Goal: Navigation & Orientation: Find specific page/section

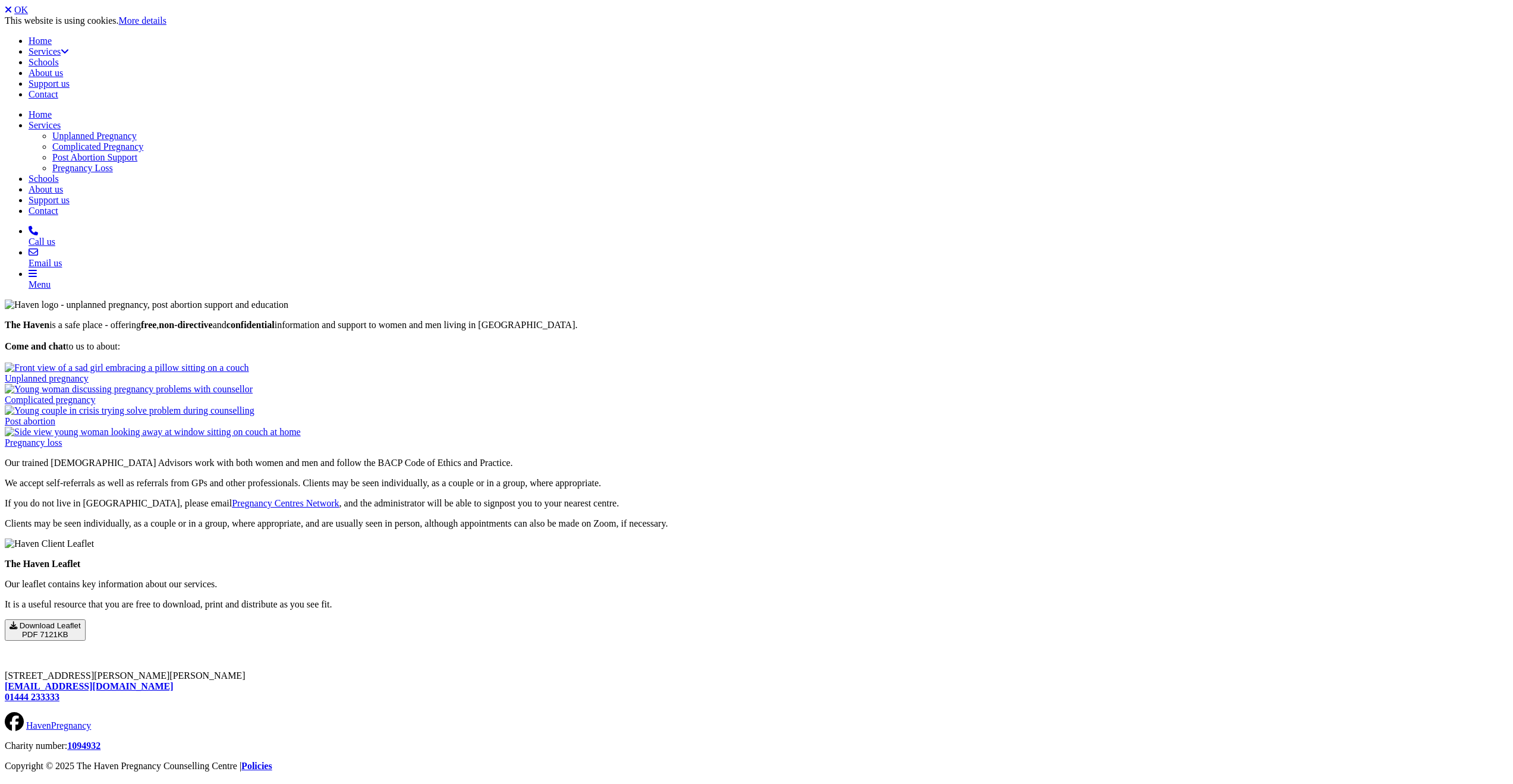
click at [163, 299] on div "The Haven is a safe place - offering free , non-directive and confidential info…" at bounding box center [756, 479] width 1504 height 361
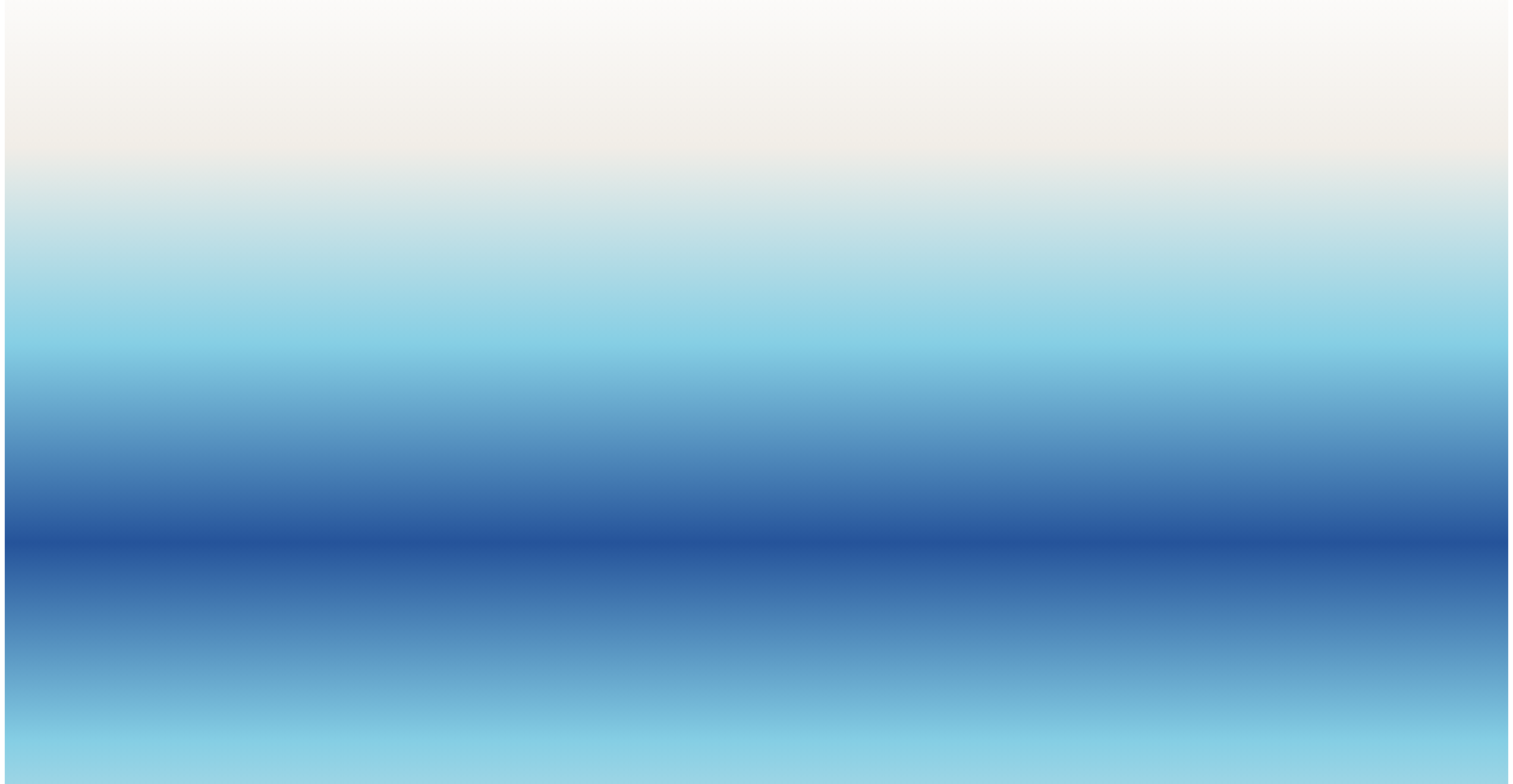
scroll to position [126, 0]
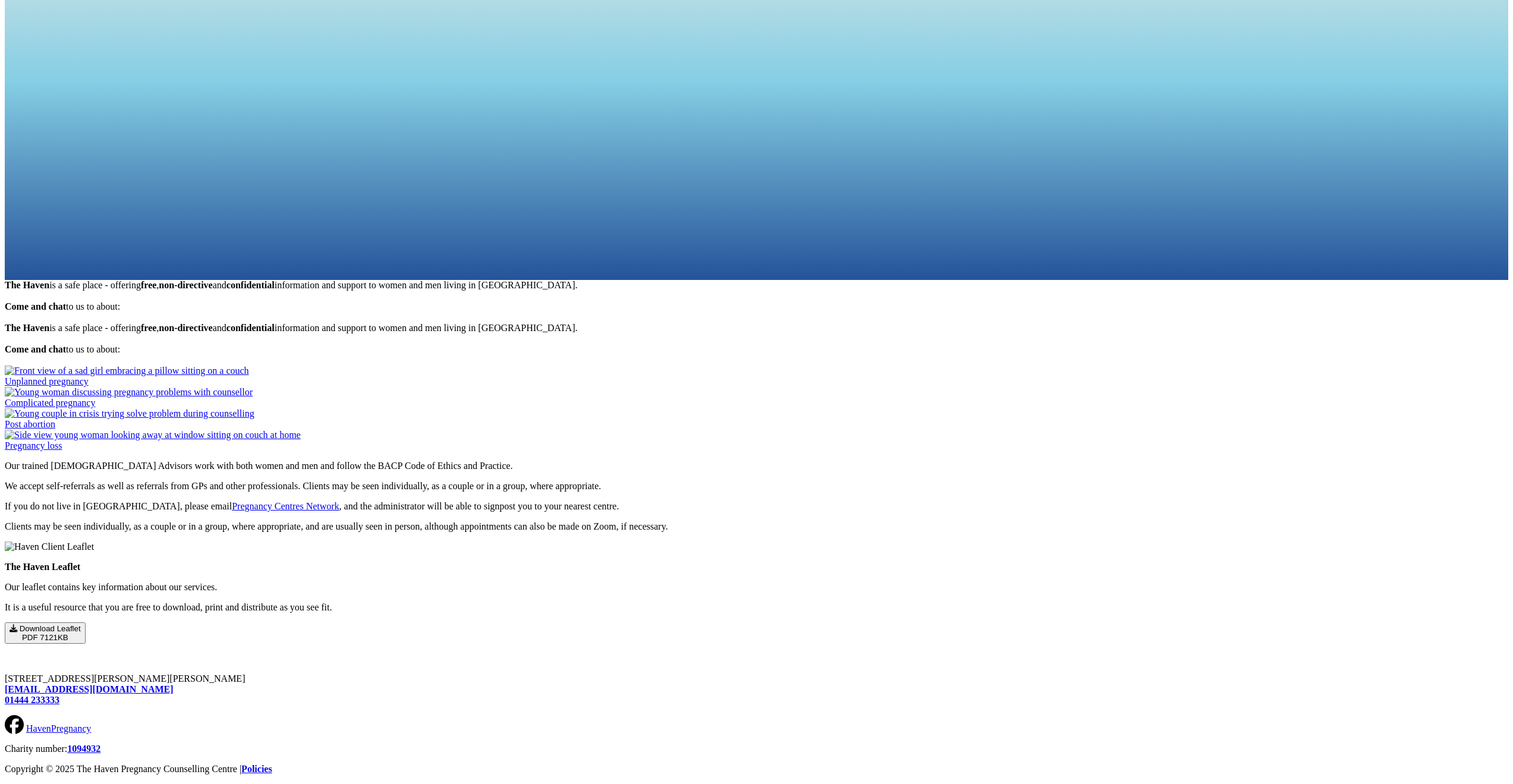
scroll to position [669, 0]
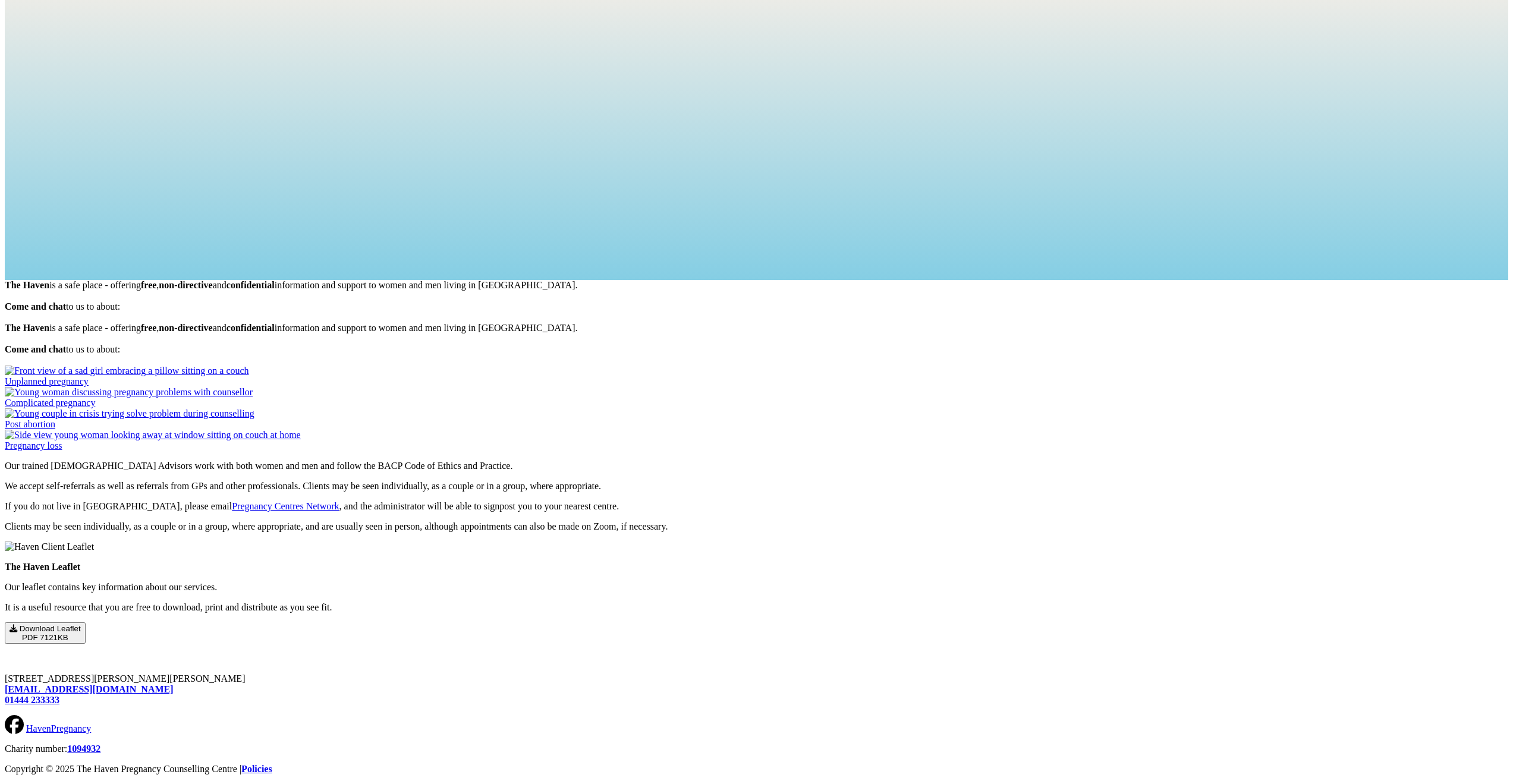
scroll to position [1710, 0]
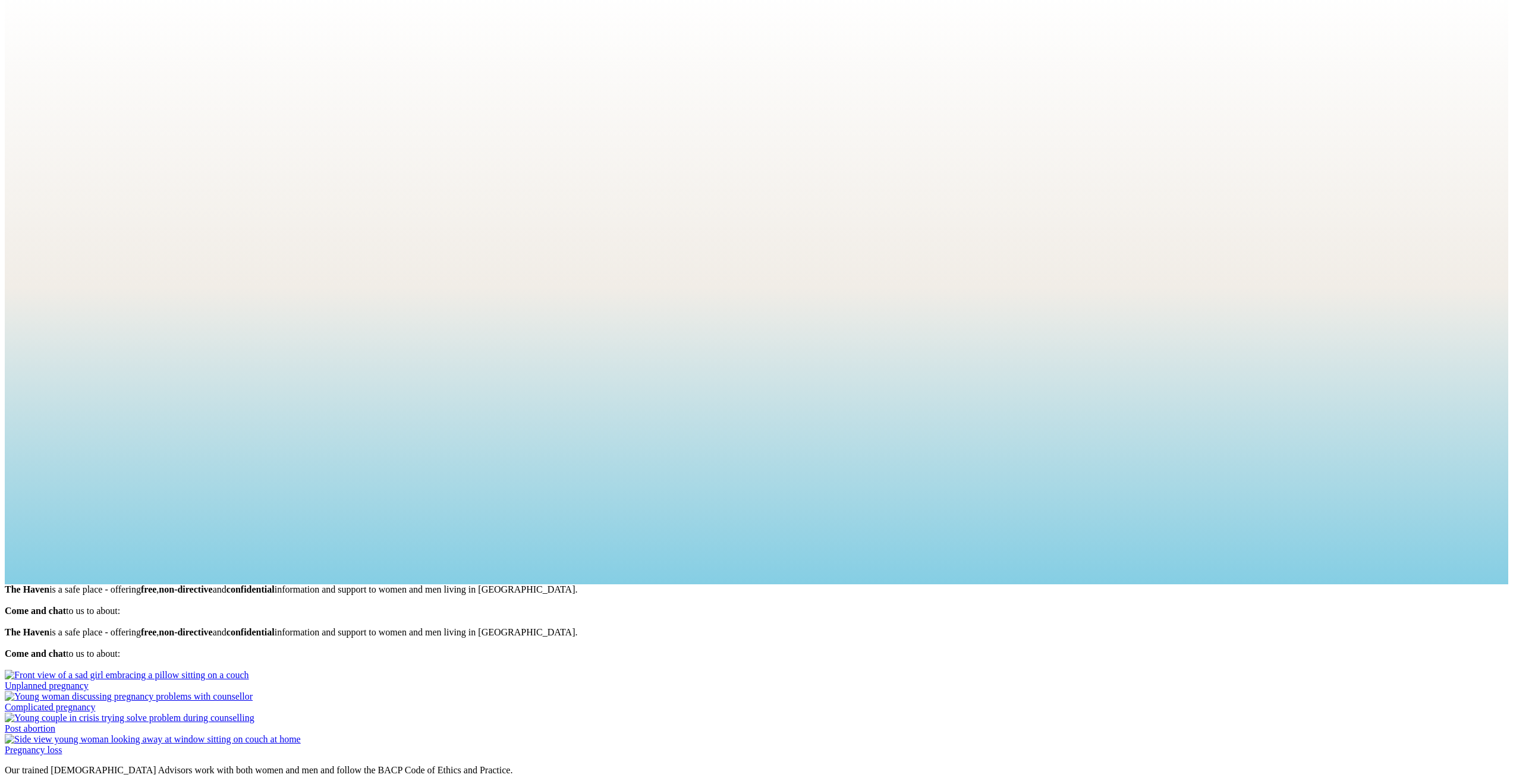
scroll to position [324, 0]
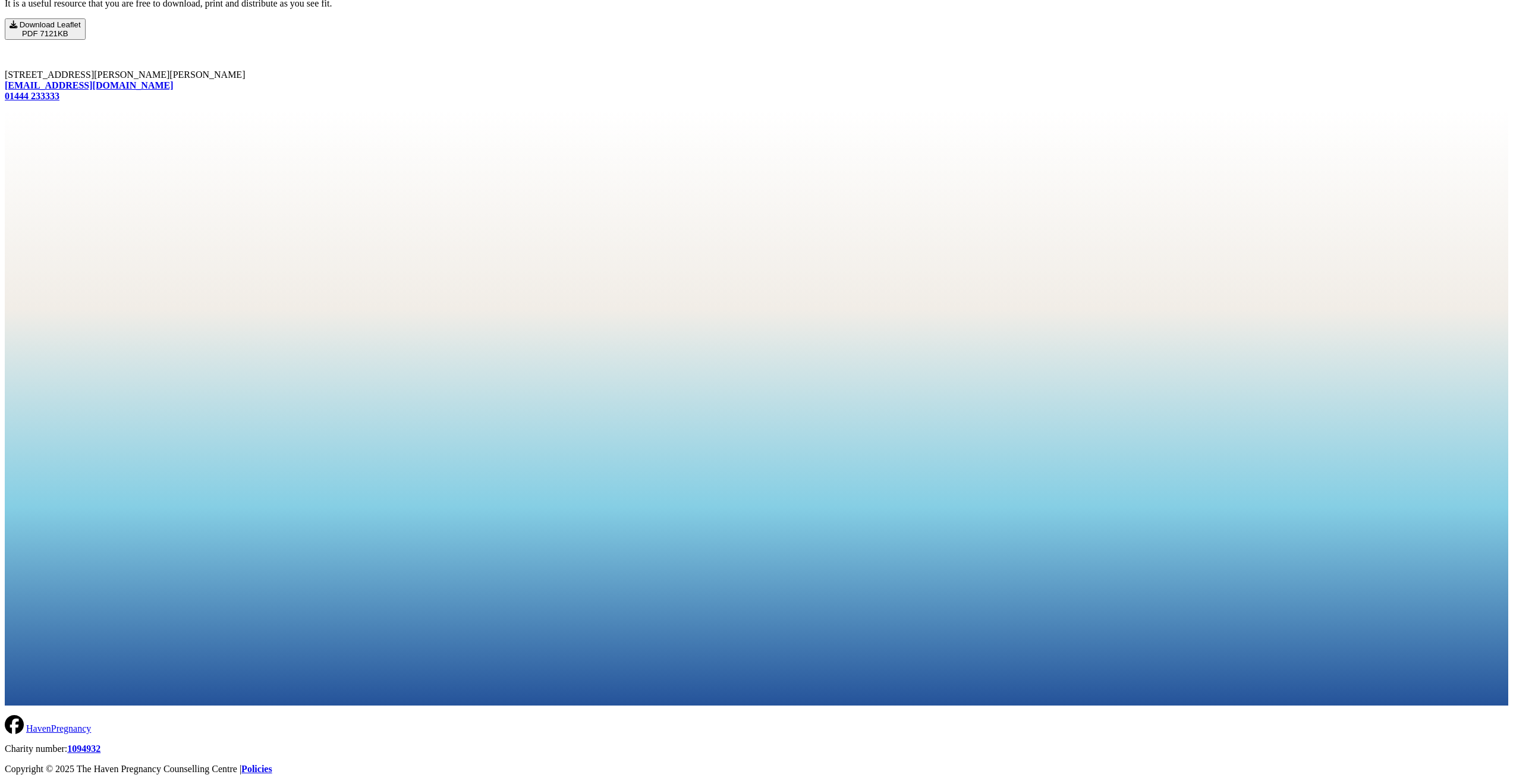
scroll to position [2304, 0]
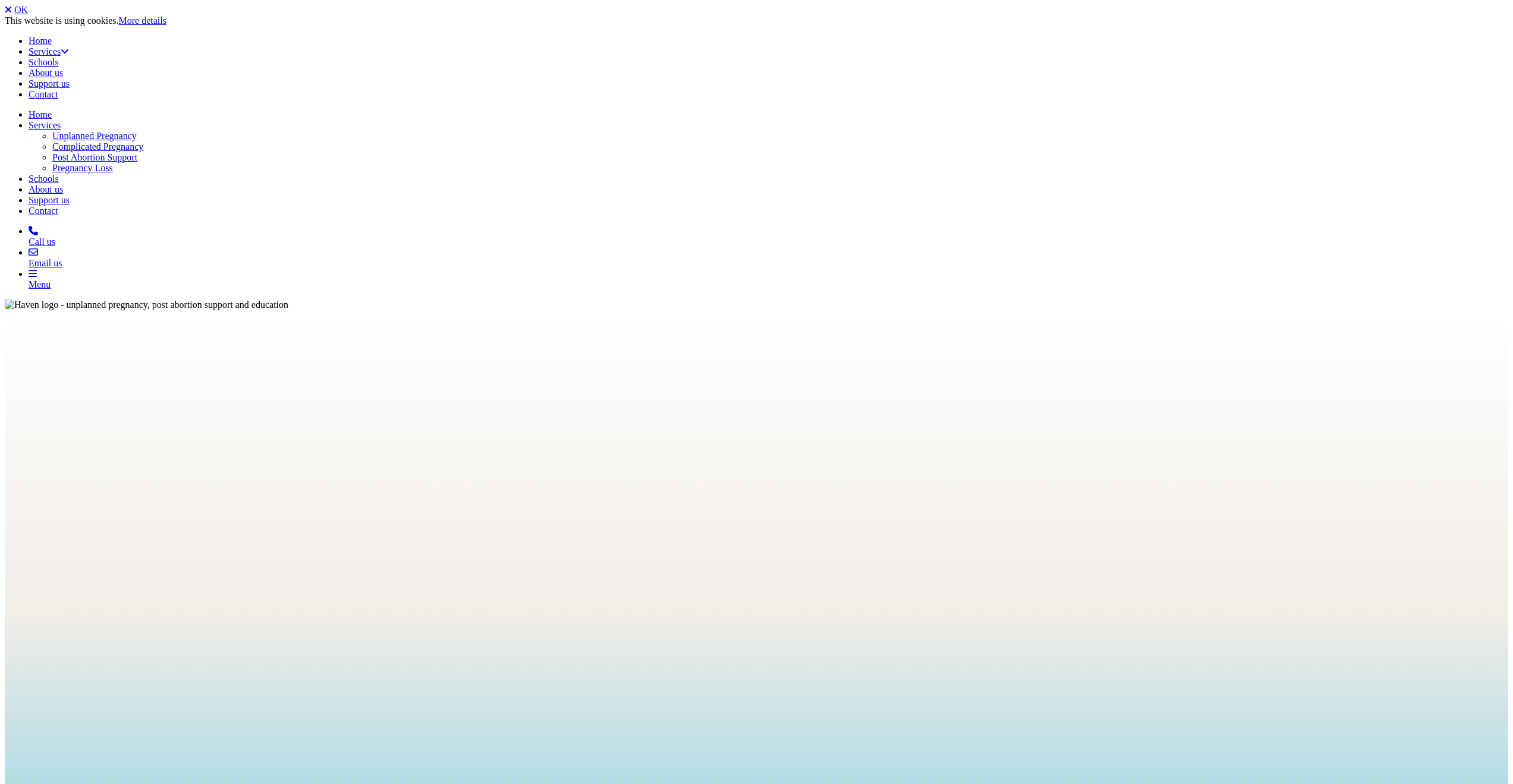
scroll to position [2304, 0]
click at [28, 11] on link "OK" at bounding box center [21, 9] width 13 height 10
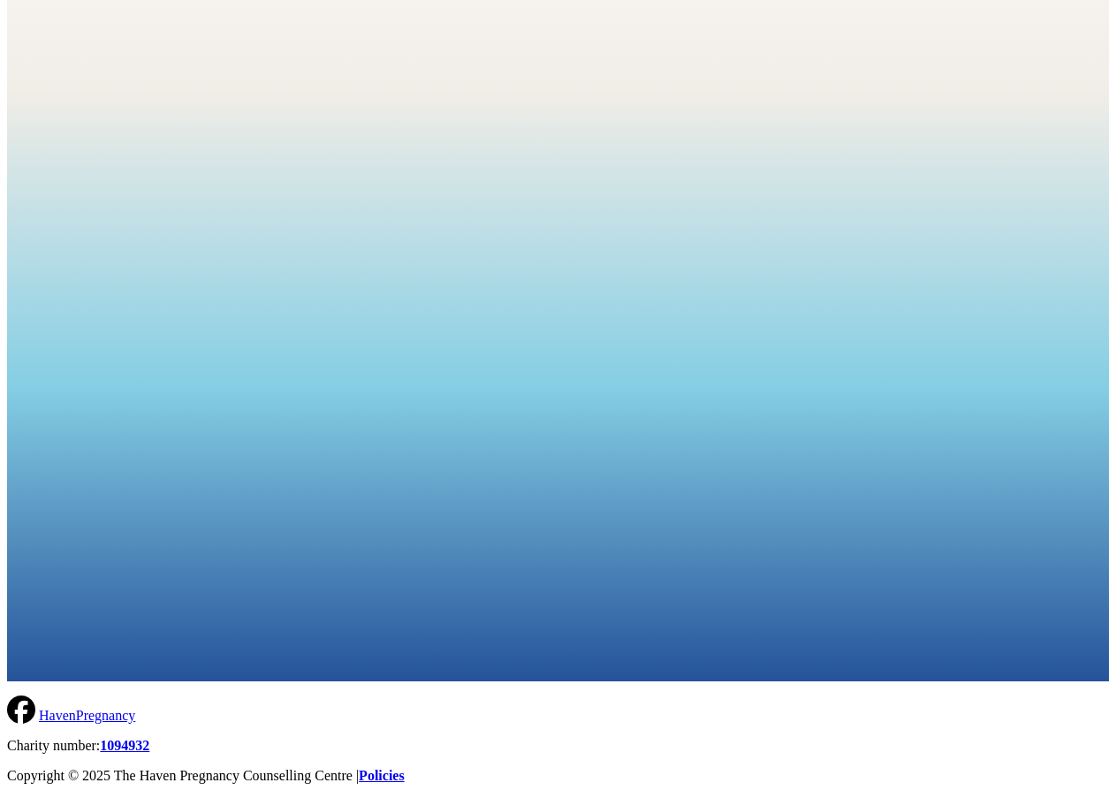
scroll to position [2972, 0]
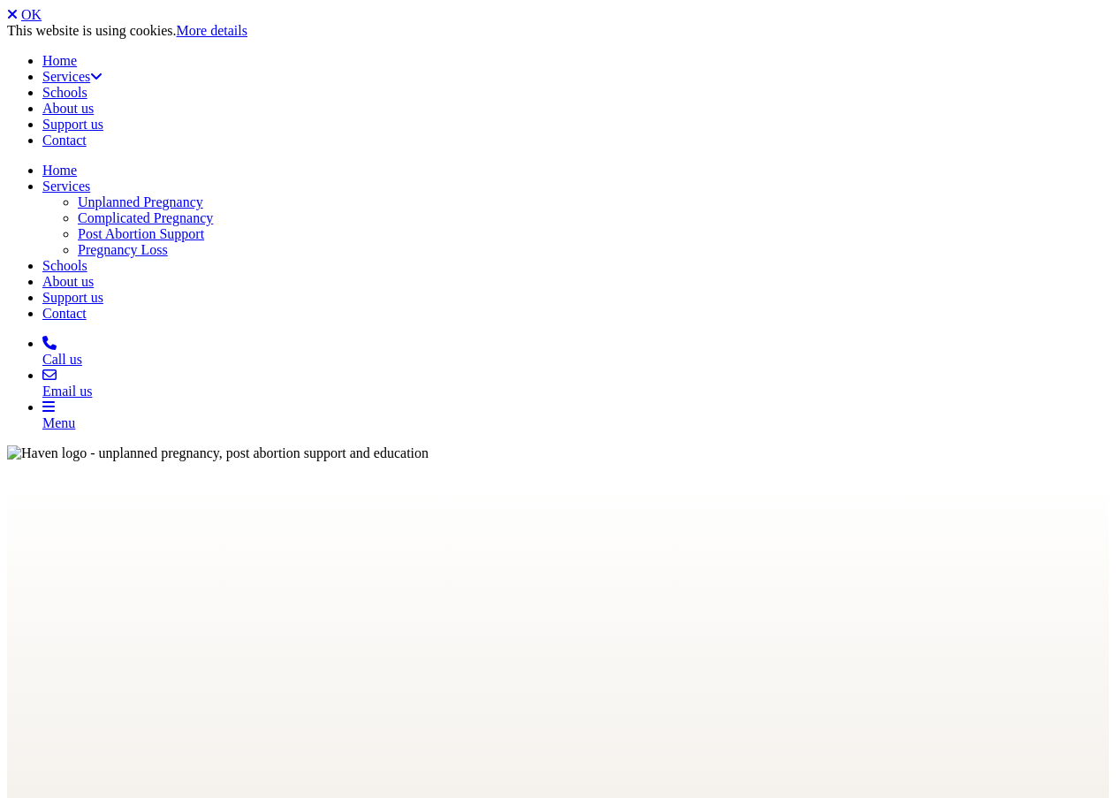
scroll to position [3486, 0]
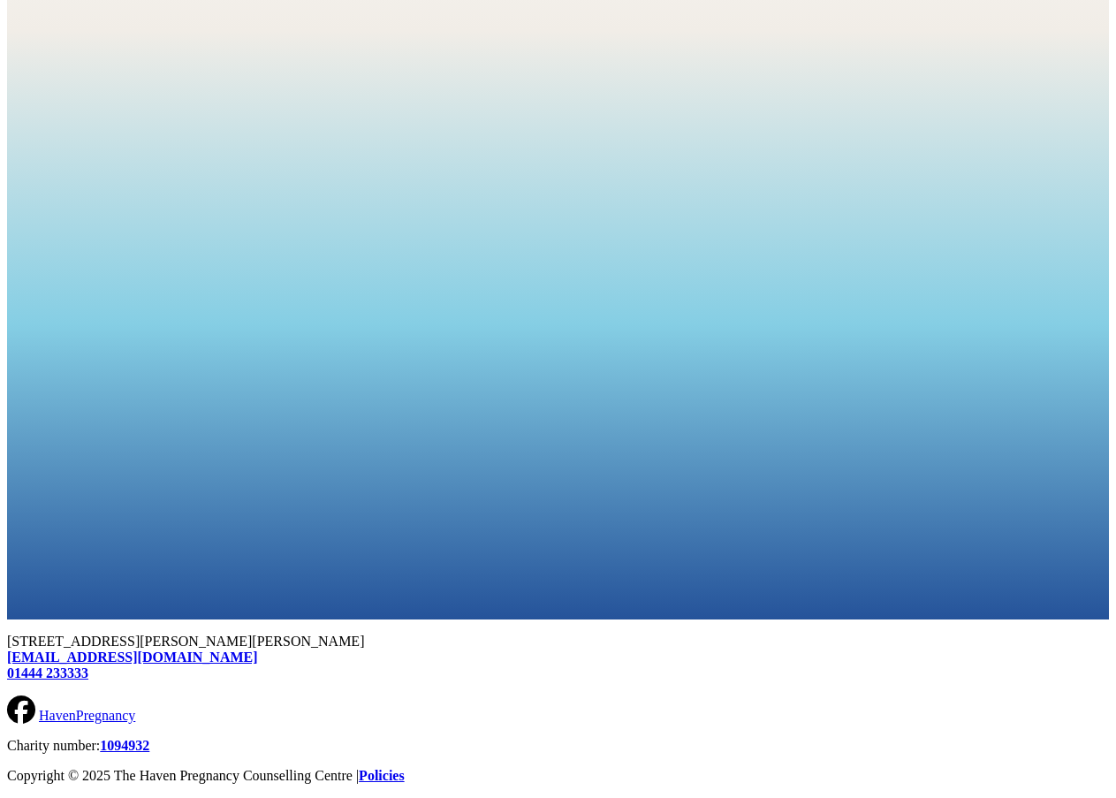
scroll to position [3447, 0]
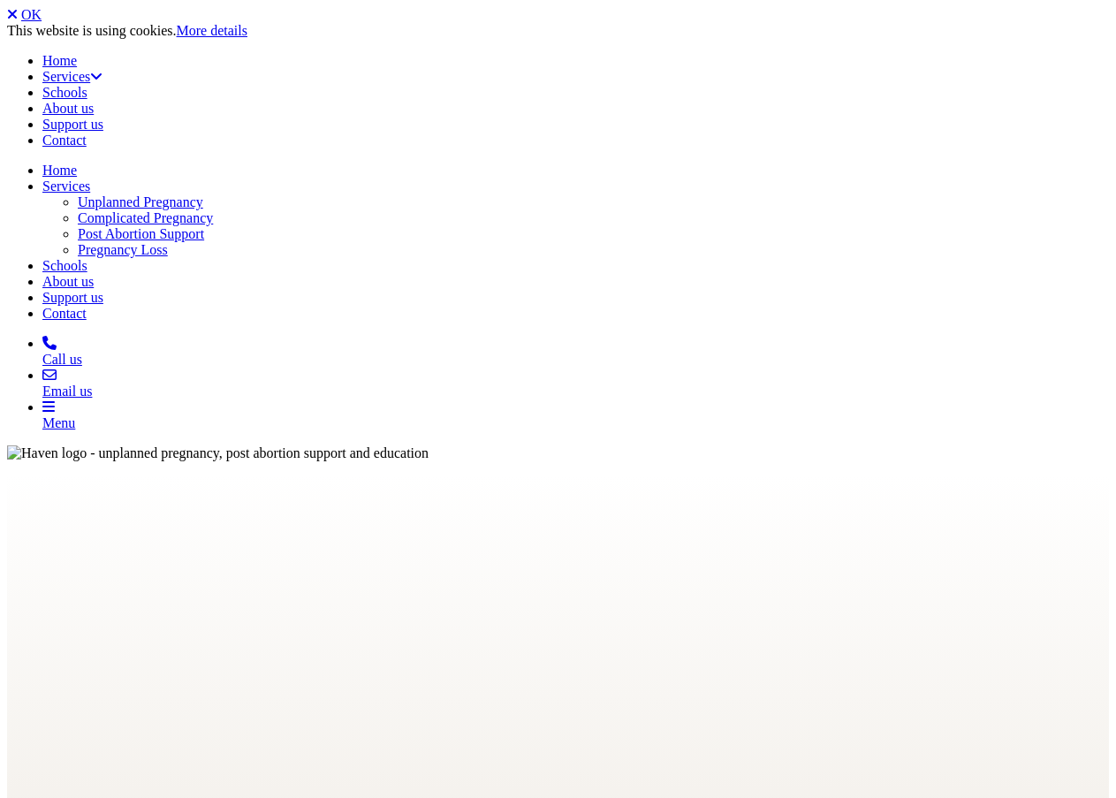
scroll to position [3401, 0]
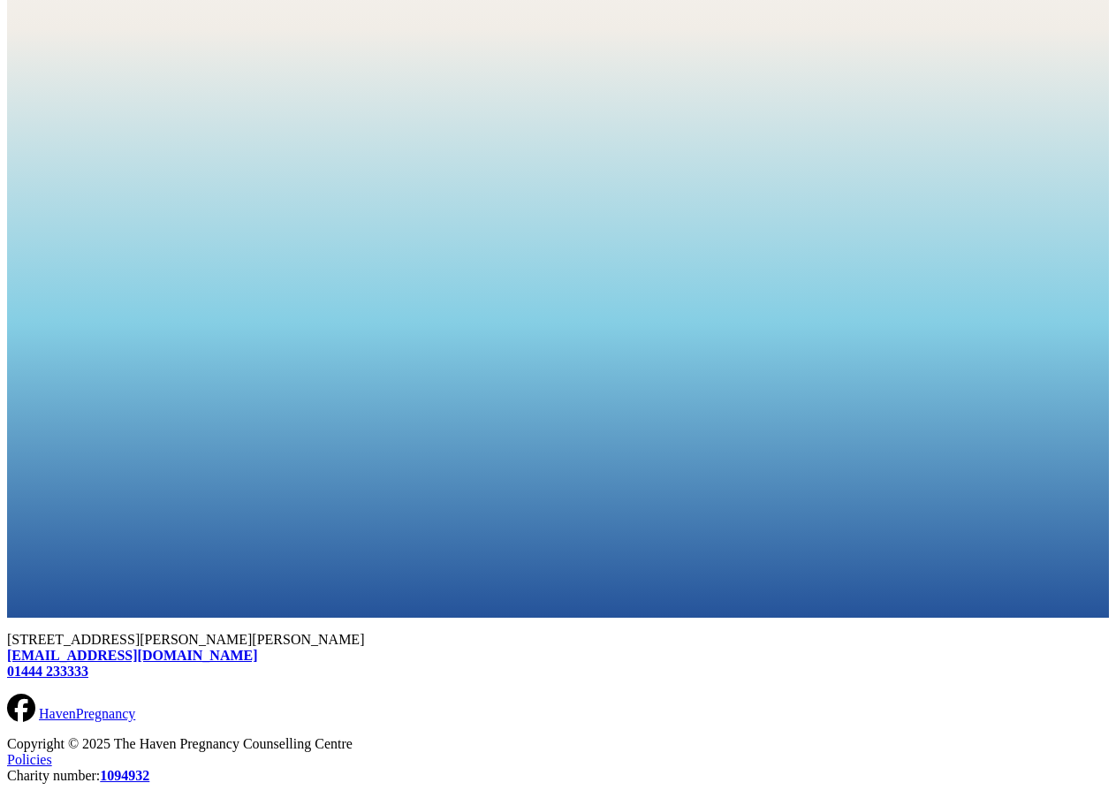
click at [52, 752] on link "Policies" at bounding box center [29, 759] width 45 height 15
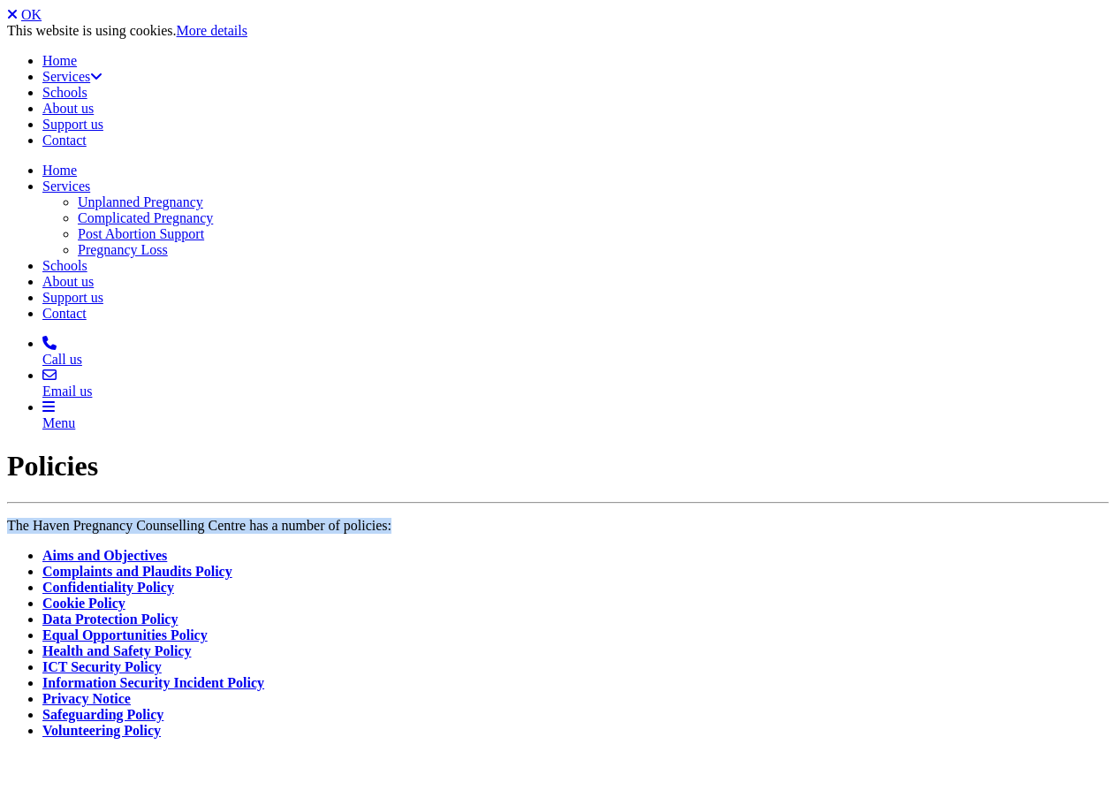
drag, startPoint x: 68, startPoint y: 146, endPoint x: 610, endPoint y: 143, distance: 541.7
click at [610, 518] on p "The Haven Pregnancy Counselling Centre has a number of policies:" at bounding box center [558, 526] width 1102 height 16
copy p "The Haven Pregnancy Counselling Centre has a number of policies:"
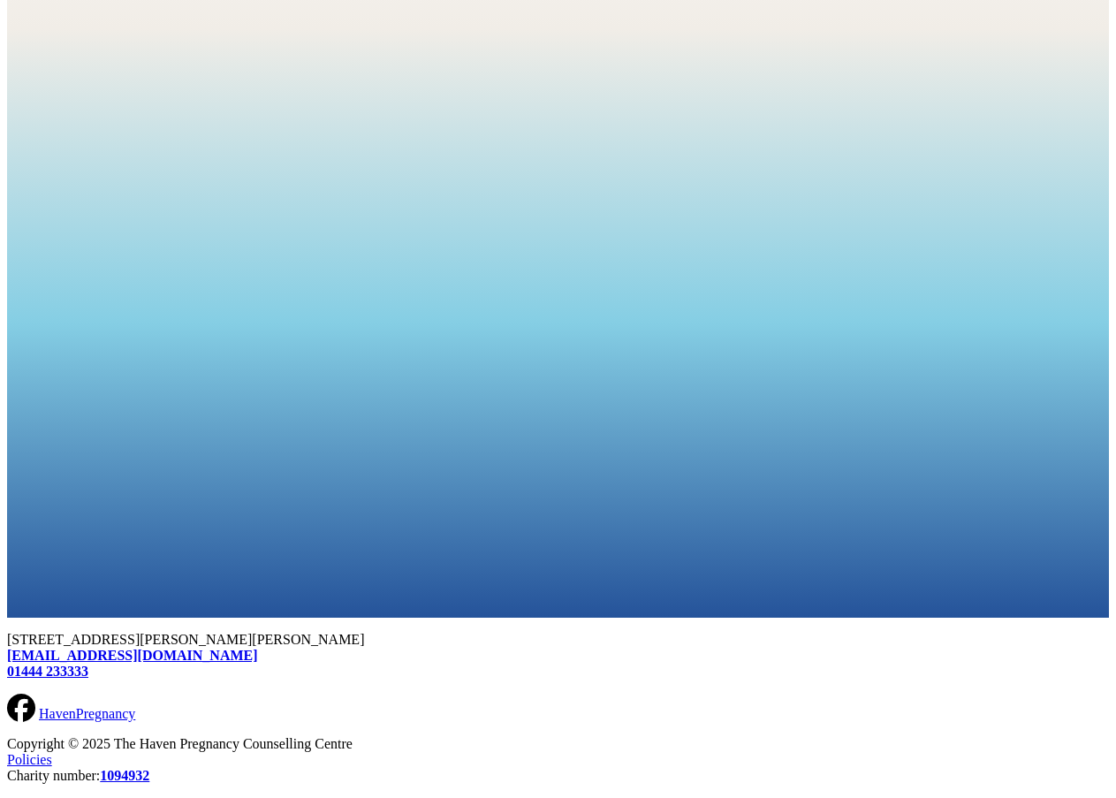
scroll to position [3408, 0]
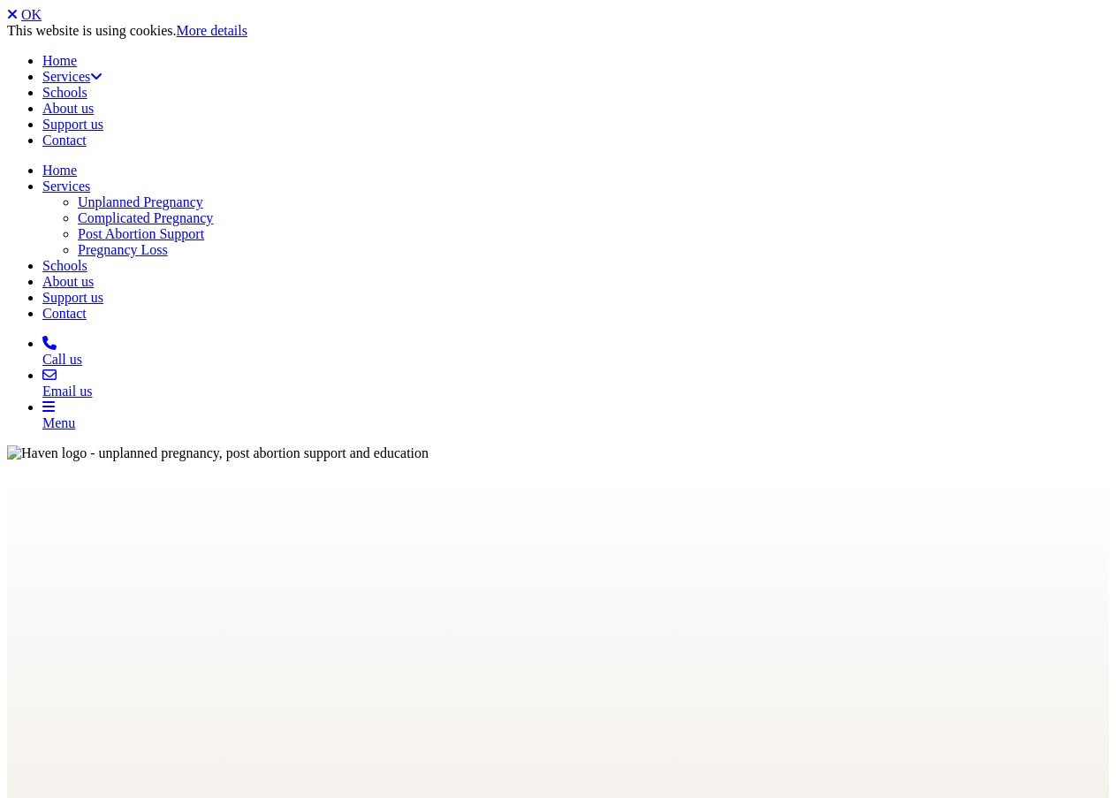
scroll to position [3408, 0]
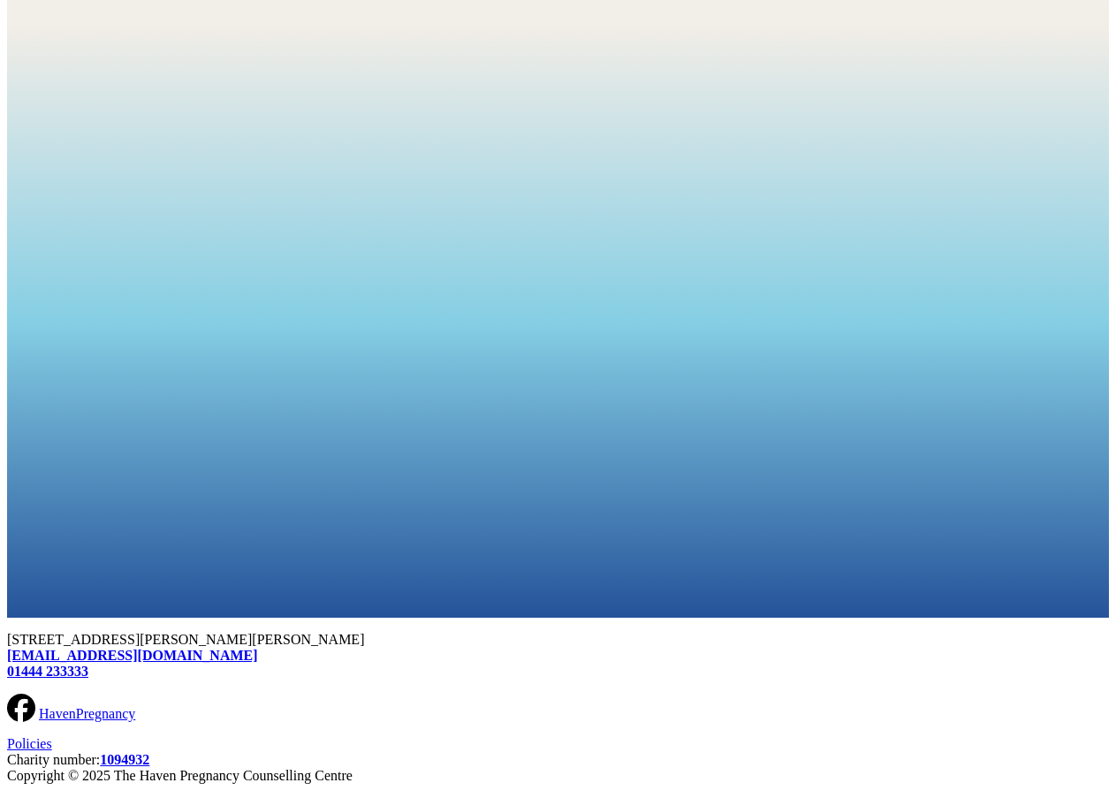
scroll to position [2530, 0]
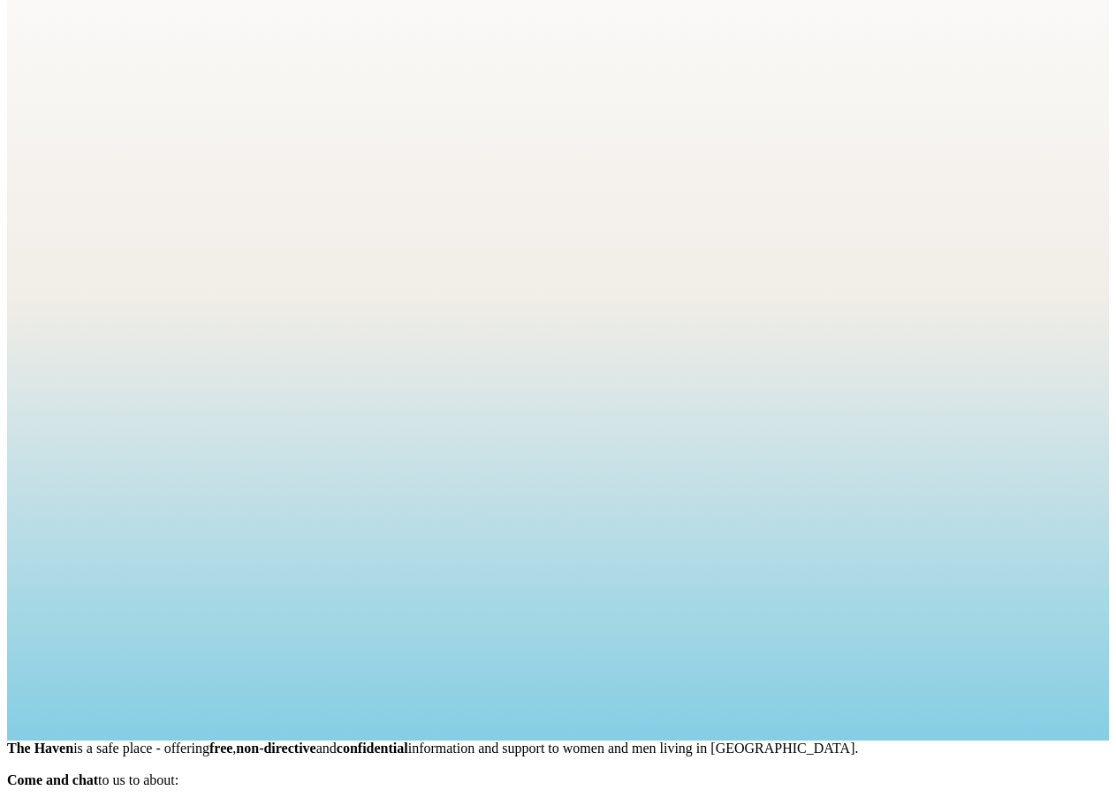
scroll to position [537, 0]
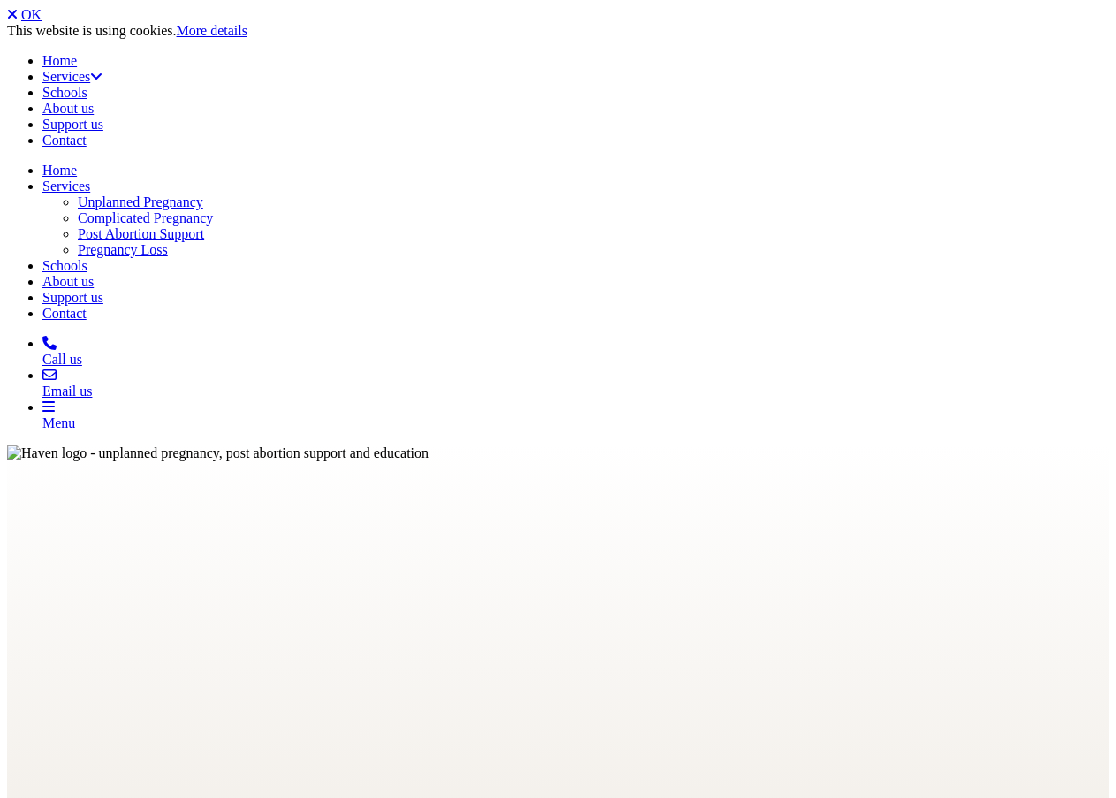
click at [42, 22] on link "OK" at bounding box center [31, 14] width 20 height 15
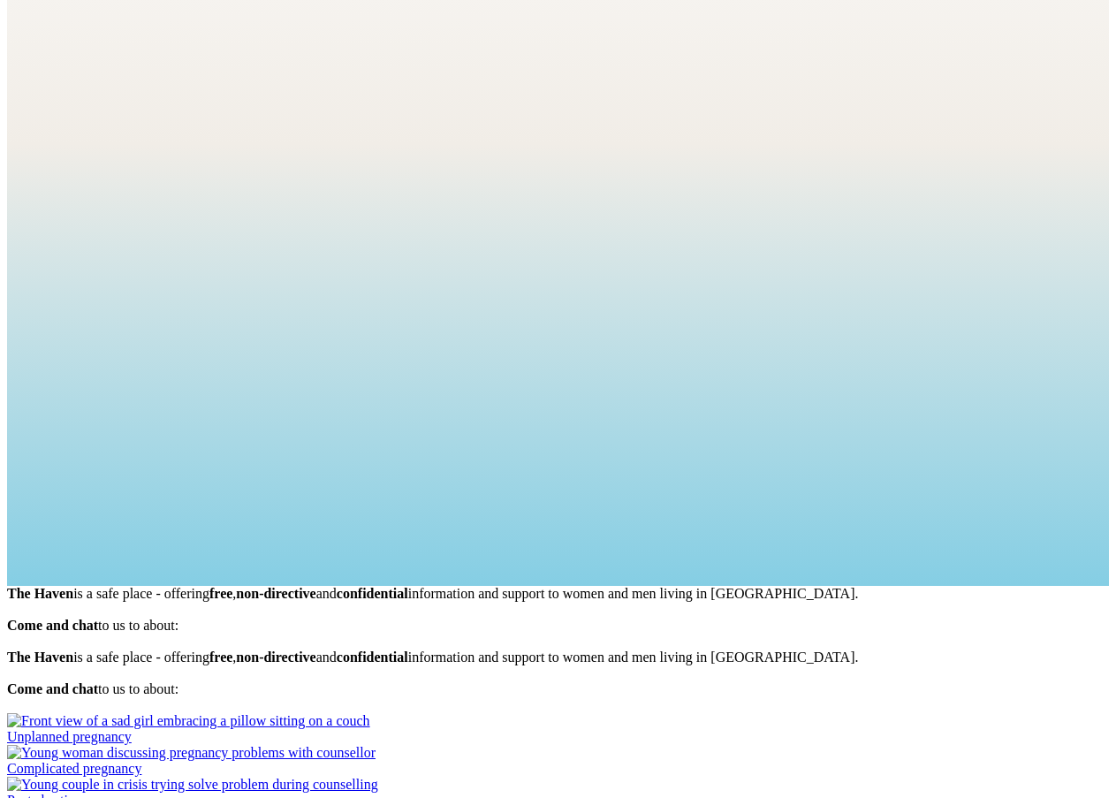
scroll to position [705, 0]
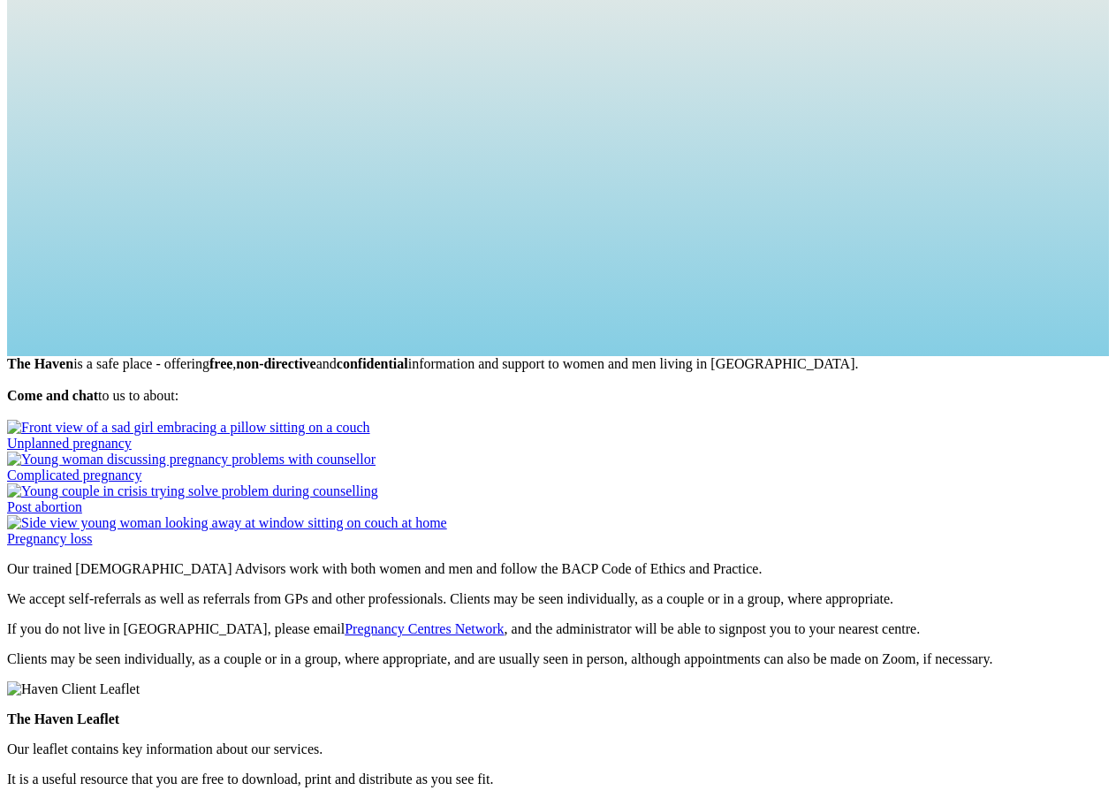
scroll to position [972, 0]
